Goal: Task Accomplishment & Management: Manage account settings

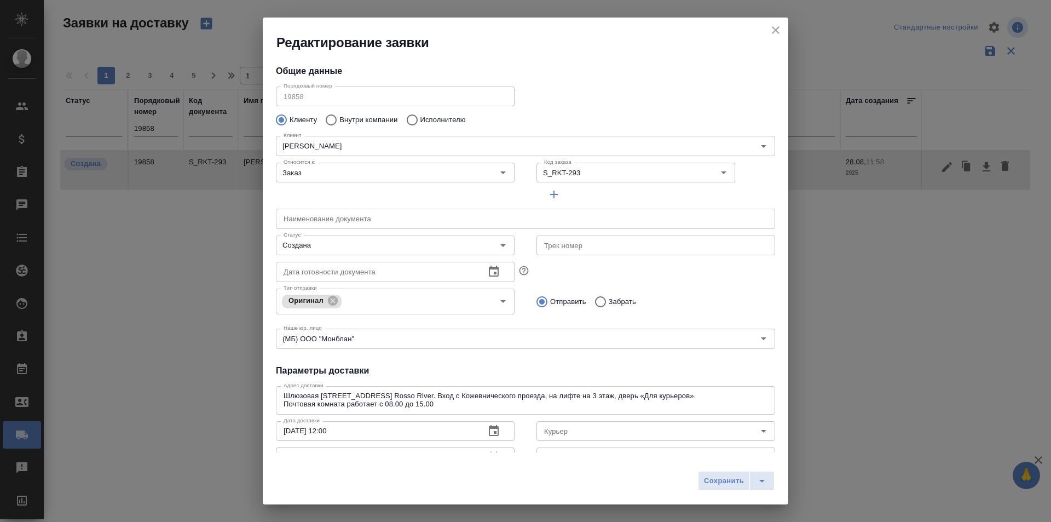
click at [767, 25] on div "Редактирование заявки" at bounding box center [526, 35] width 526 height 34
click at [773, 26] on icon "close" at bounding box center [775, 30] width 13 height 13
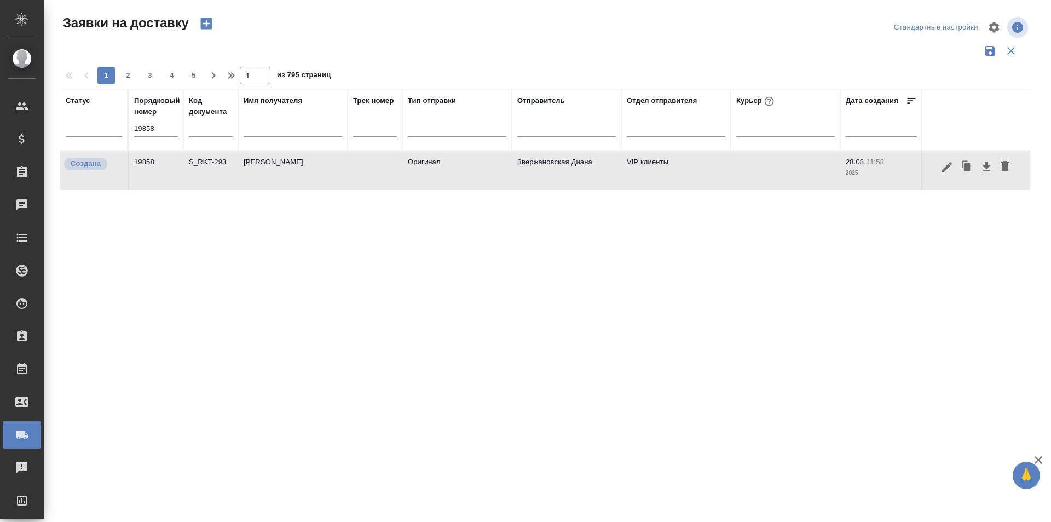
click at [129, 122] on th "Порядковый номер 19858" at bounding box center [156, 119] width 55 height 61
click at [159, 126] on input "19858" at bounding box center [156, 128] width 44 height 15
paste input "918"
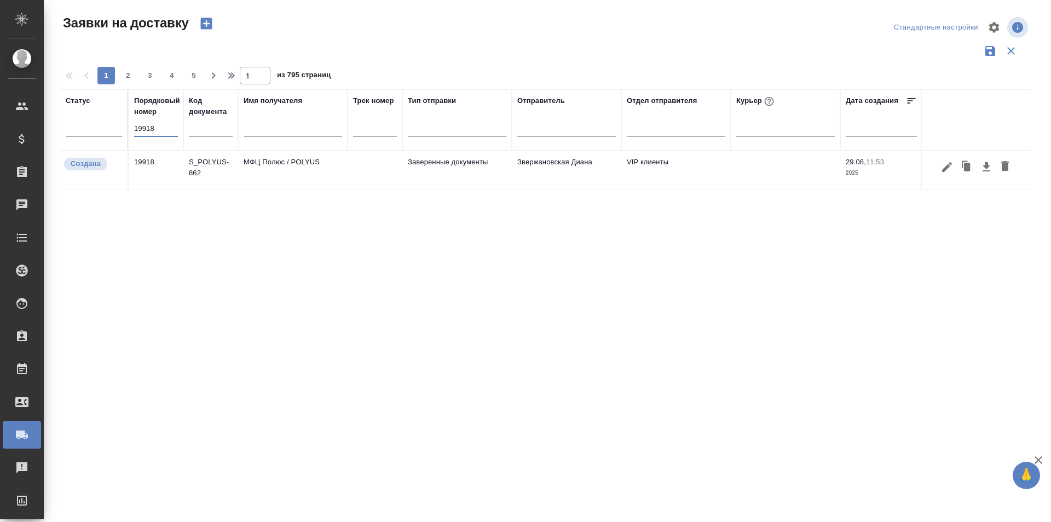
type input "19918"
click at [950, 169] on icon "button" at bounding box center [946, 166] width 13 height 13
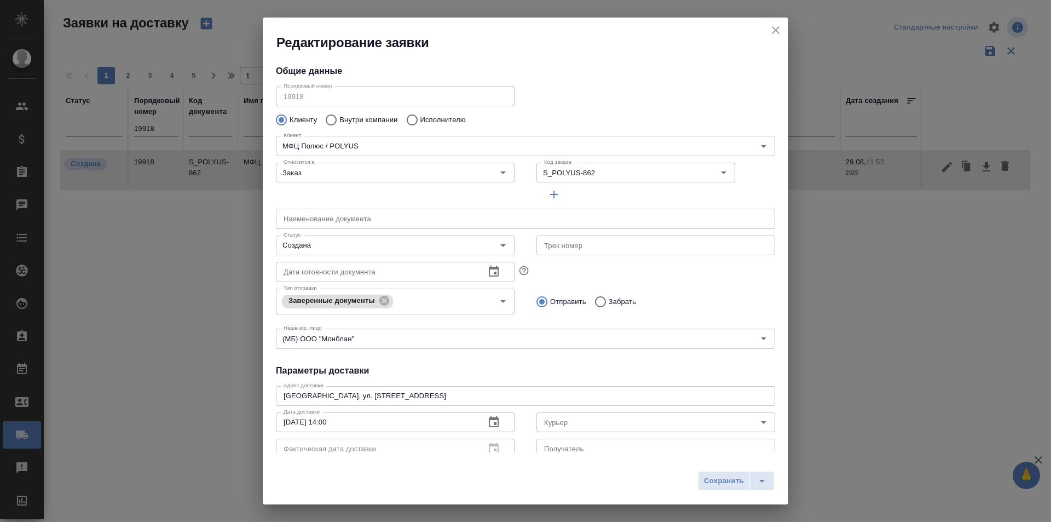
type input "[PERSON_NAME] [PERSON_NAME]"
type input "VIP клиенты"
type input "Звержановская Диана"
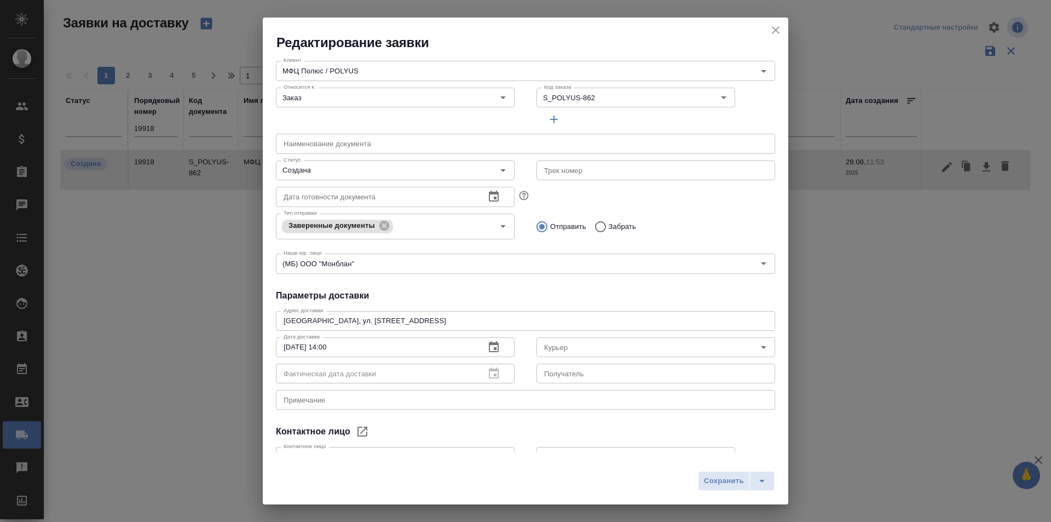
scroll to position [149, 0]
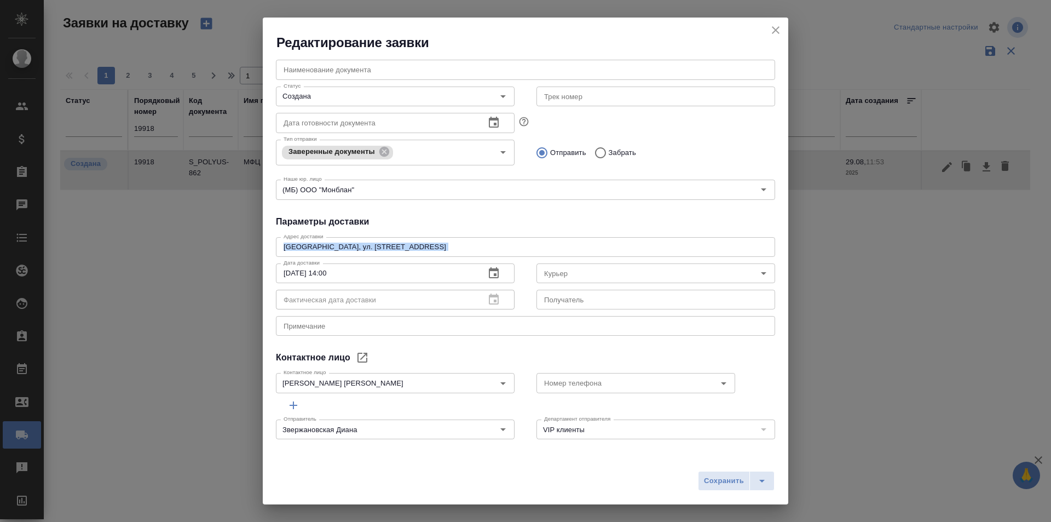
drag, startPoint x: 379, startPoint y: 241, endPoint x: 216, endPoint y: 241, distance: 163.7
click at [217, 243] on div "Редактирование заявки Общие данные Порядковый номер 19918 Порядковый номер Клие…" at bounding box center [525, 261] width 1051 height 522
copy div "[GEOGRAPHIC_DATA], ул. [PERSON_NAME][STREET_ADDRESS] Адрес доставки"
click at [783, 32] on button "close" at bounding box center [775, 30] width 16 height 16
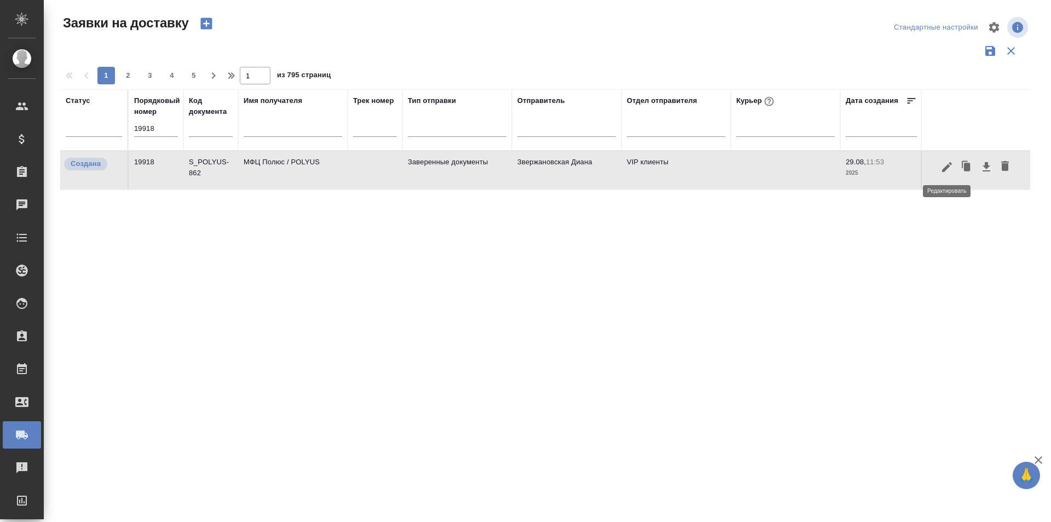
click at [943, 166] on icon "button" at bounding box center [946, 166] width 13 height 13
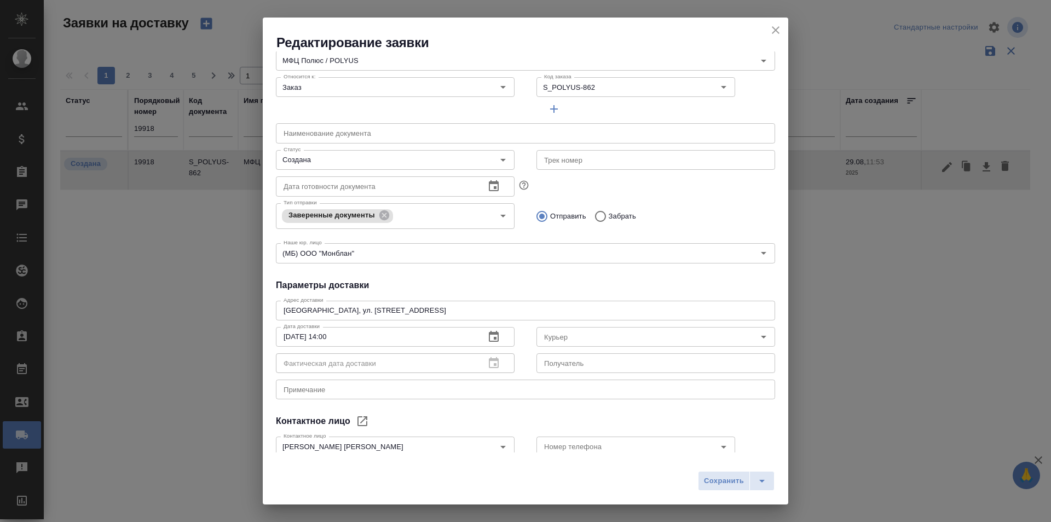
scroll to position [39, 0]
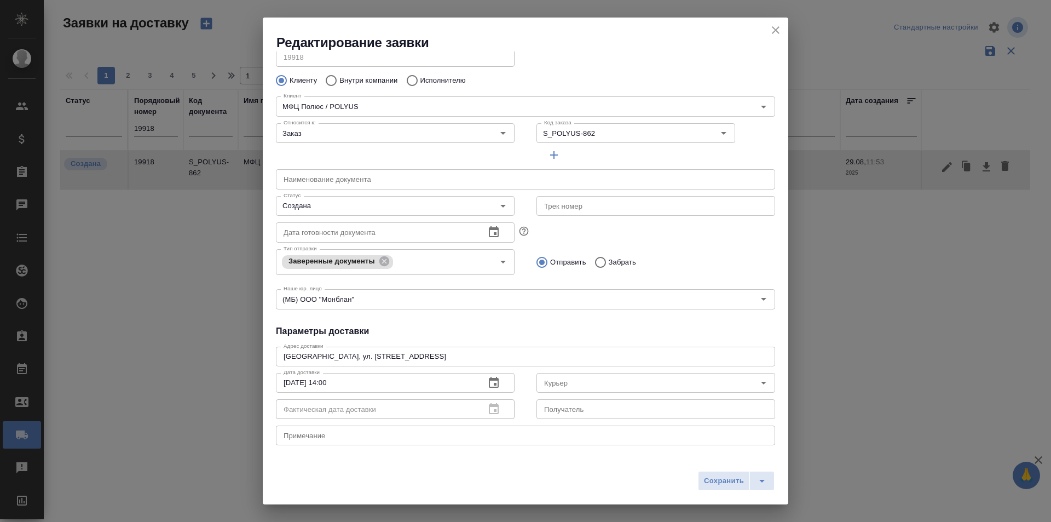
click at [775, 32] on icon "close" at bounding box center [775, 30] width 13 height 13
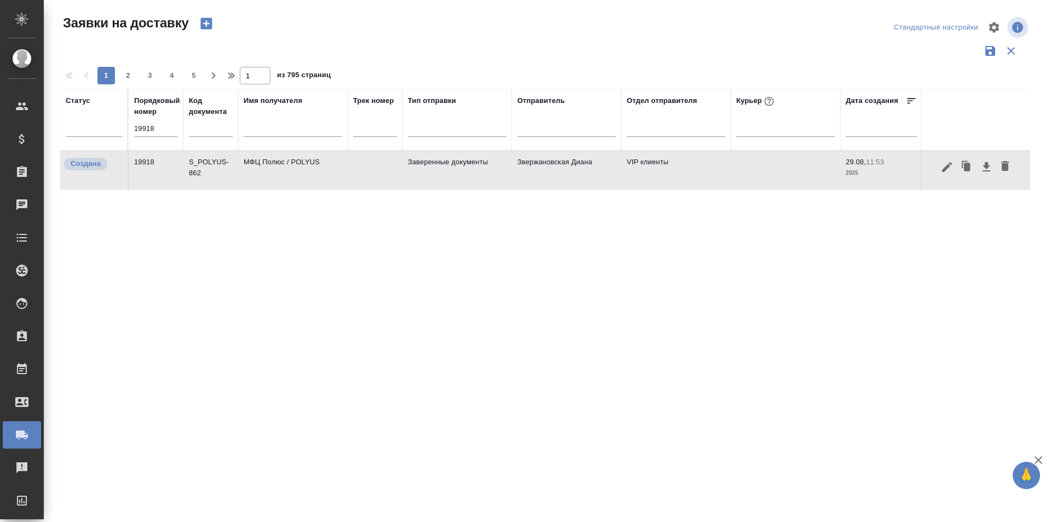
click at [940, 165] on icon "button" at bounding box center [946, 166] width 13 height 13
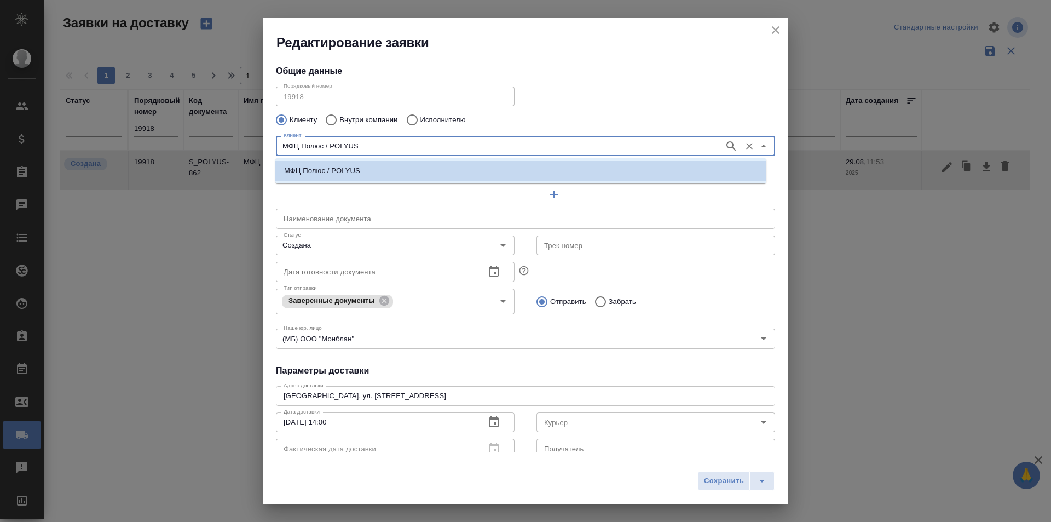
drag, startPoint x: 390, startPoint y: 147, endPoint x: 218, endPoint y: 145, distance: 171.9
click at [218, 145] on div "Редактирование заявки Общие данные Порядковый номер 19918 Порядковый номер Клие…" at bounding box center [525, 261] width 1051 height 522
click at [781, 29] on icon "close" at bounding box center [775, 30] width 13 height 13
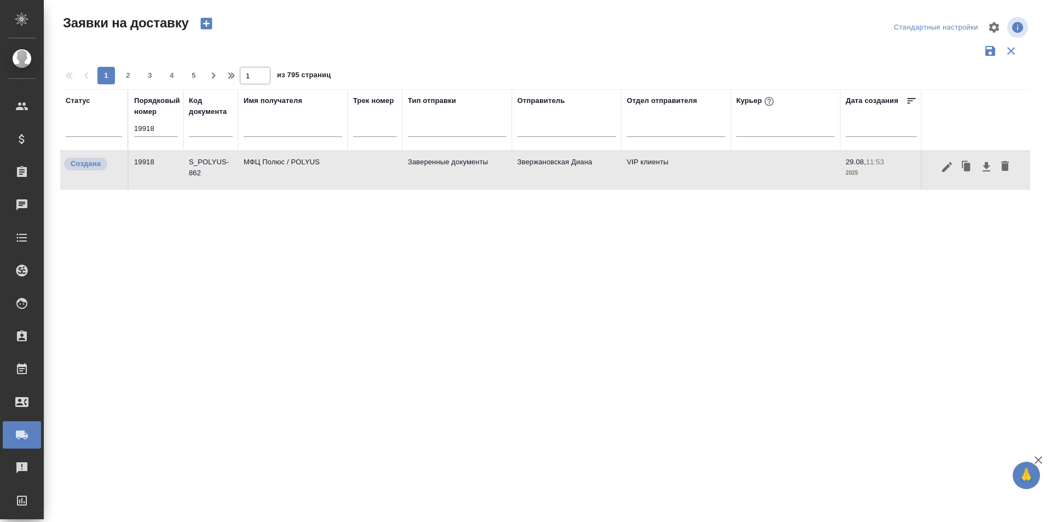
click at [153, 132] on input "19918" at bounding box center [156, 128] width 44 height 15
click at [286, 131] on input "text" at bounding box center [293, 130] width 99 height 14
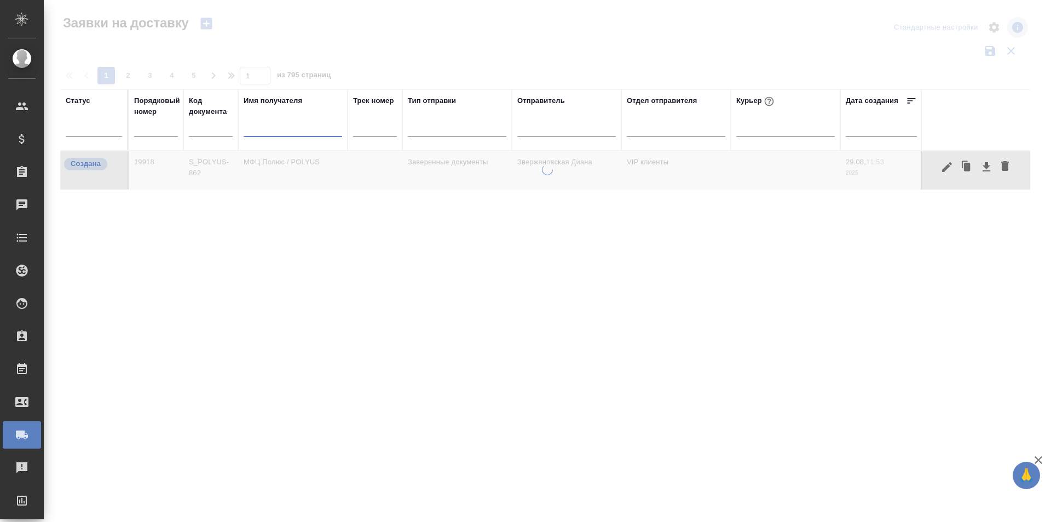
paste input "МФЦ Полюс / POLYUS"
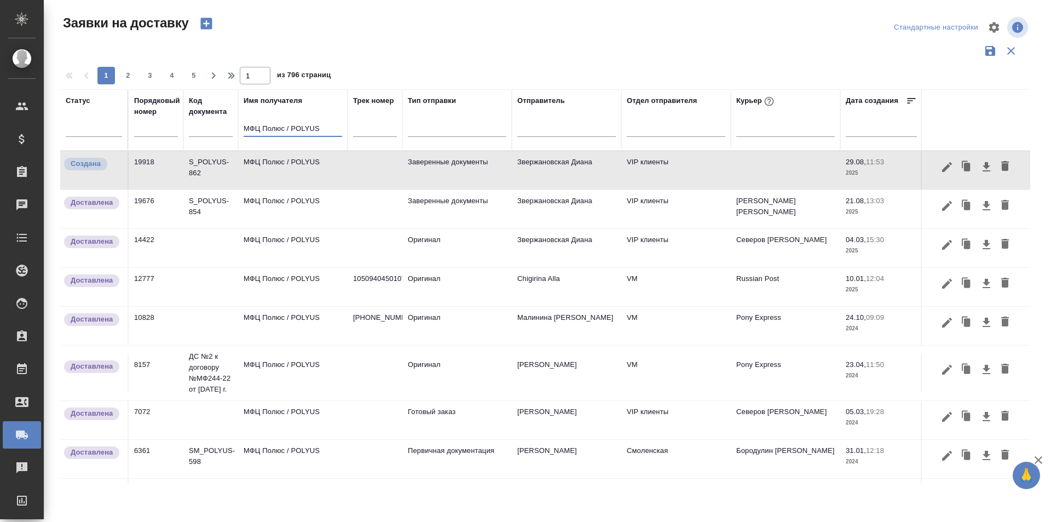
type input "МФЦ Полюс / POLYUS"
click at [940, 206] on icon "button" at bounding box center [946, 205] width 13 height 13
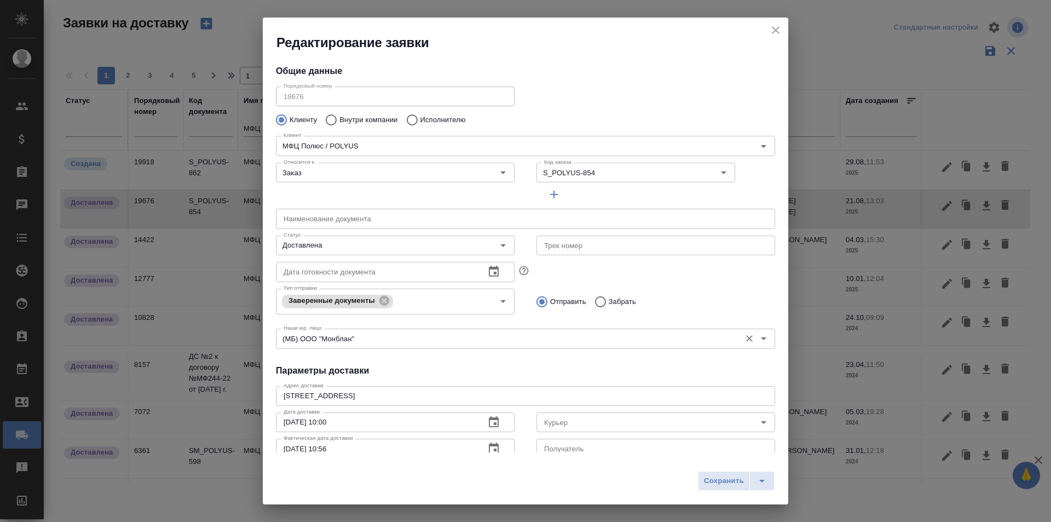
scroll to position [149, 0]
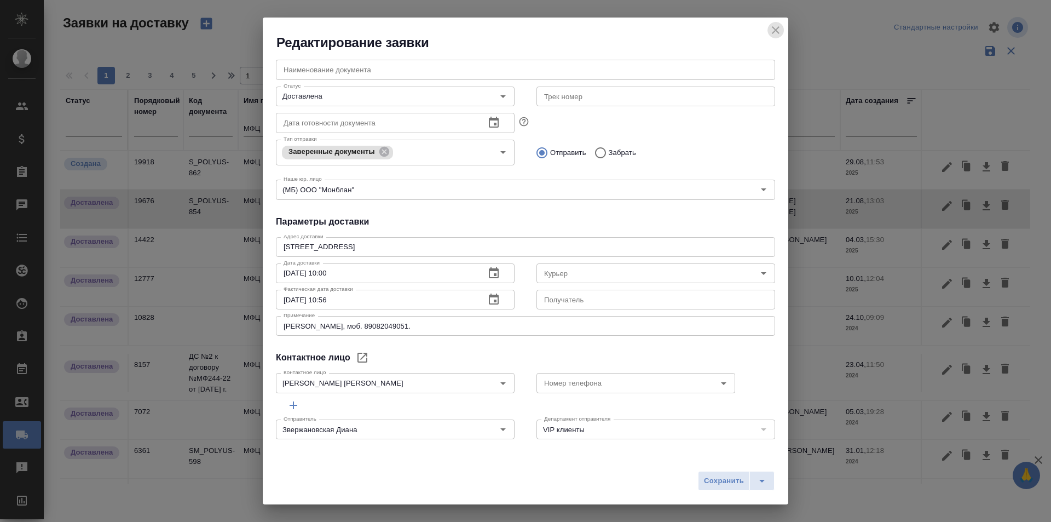
click at [771, 31] on icon "close" at bounding box center [775, 30] width 13 height 13
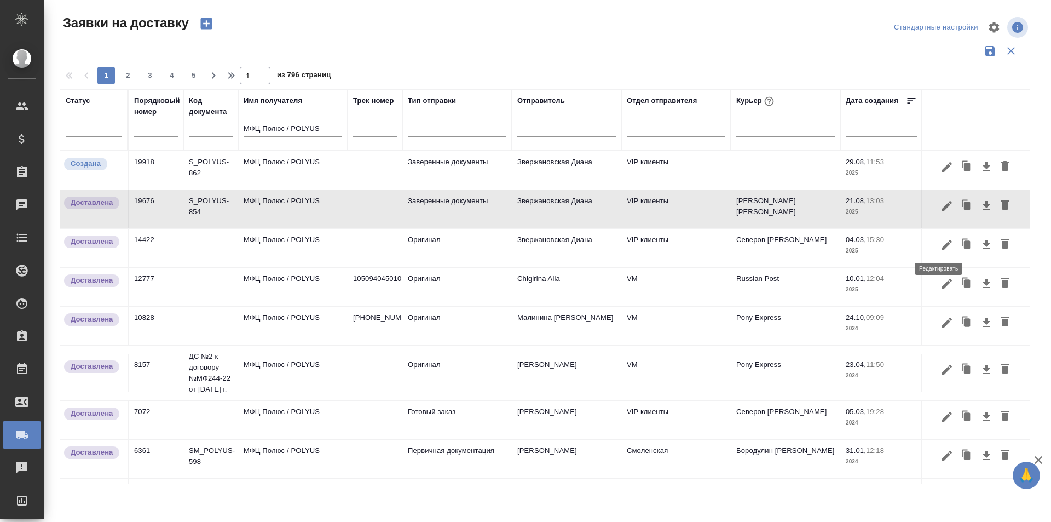
click at [940, 245] on icon "button" at bounding box center [946, 244] width 13 height 13
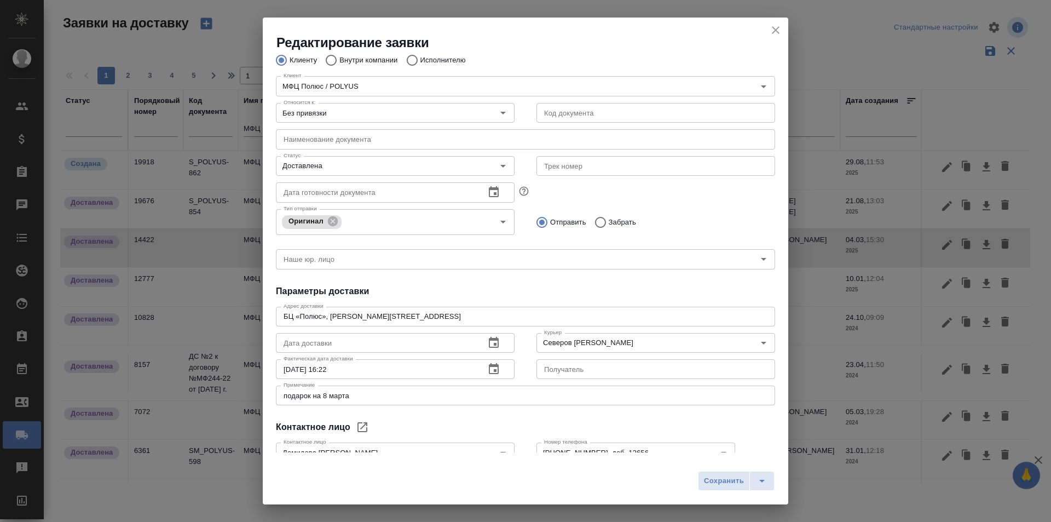
scroll to position [129, 0]
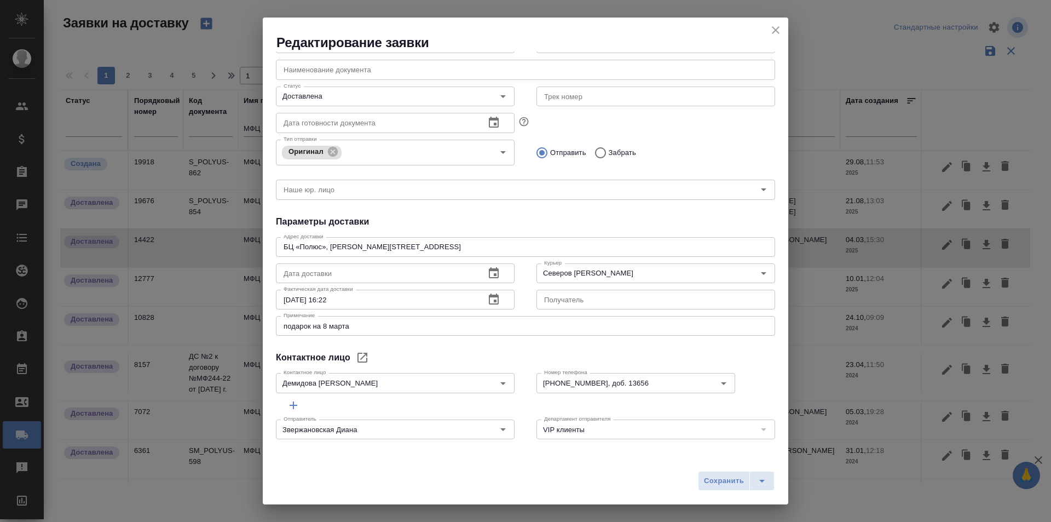
click at [779, 34] on icon "close" at bounding box center [775, 30] width 13 height 13
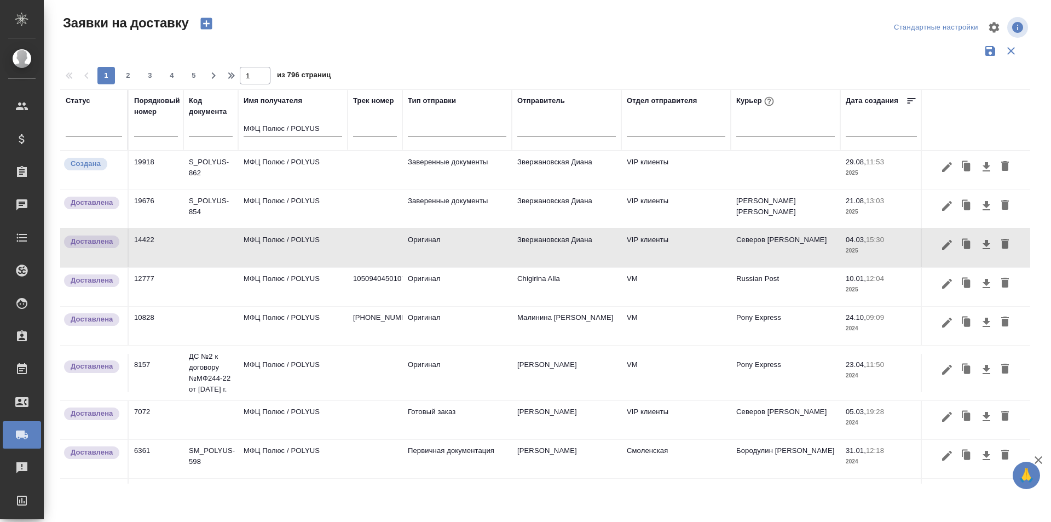
click at [940, 171] on icon "button" at bounding box center [946, 166] width 13 height 13
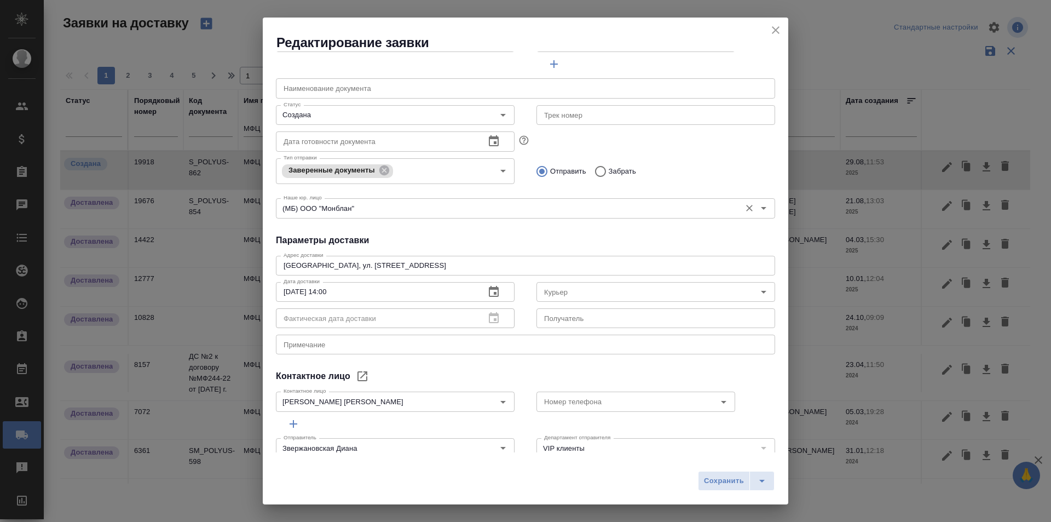
scroll to position [149, 0]
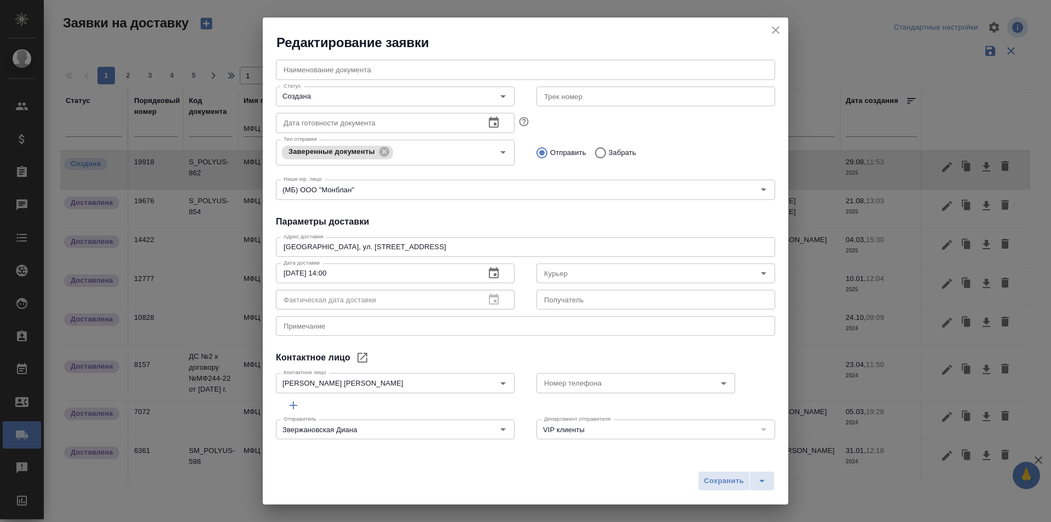
click at [777, 31] on icon "close" at bounding box center [776, 30] width 8 height 8
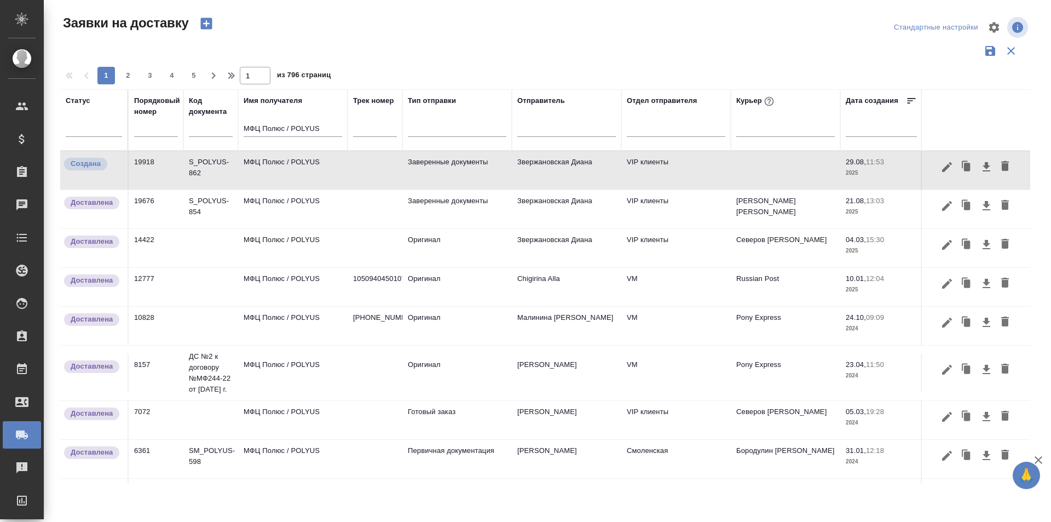
click at [942, 167] on icon "button" at bounding box center [947, 166] width 10 height 10
